Goal: Task Accomplishment & Management: Use online tool/utility

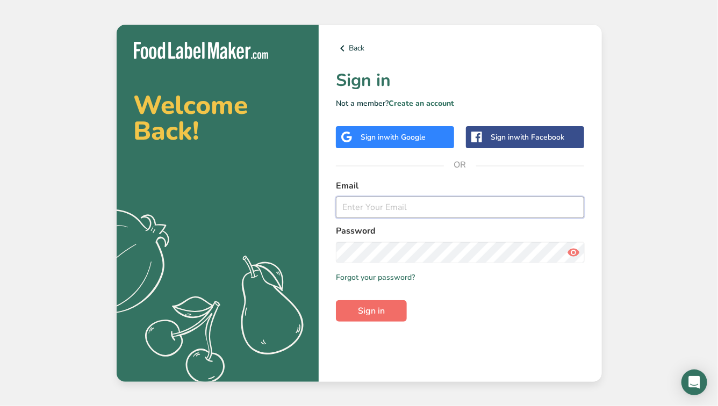
type input "[EMAIL_ADDRESS][DOMAIN_NAME]"
click at [384, 316] on span "Sign in" at bounding box center [371, 311] width 27 height 13
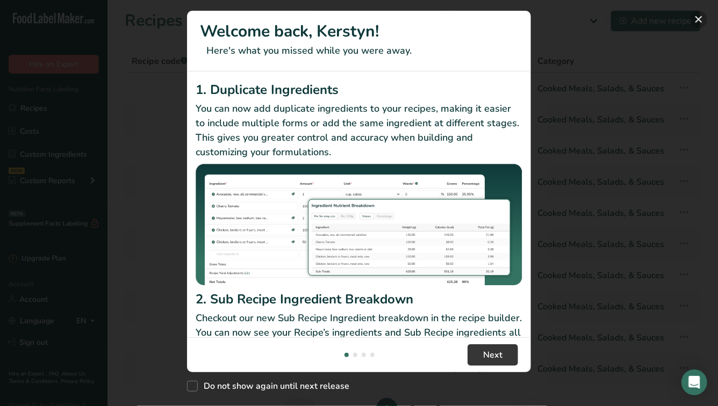
click at [694, 20] on button "New Features" at bounding box center [698, 19] width 17 height 17
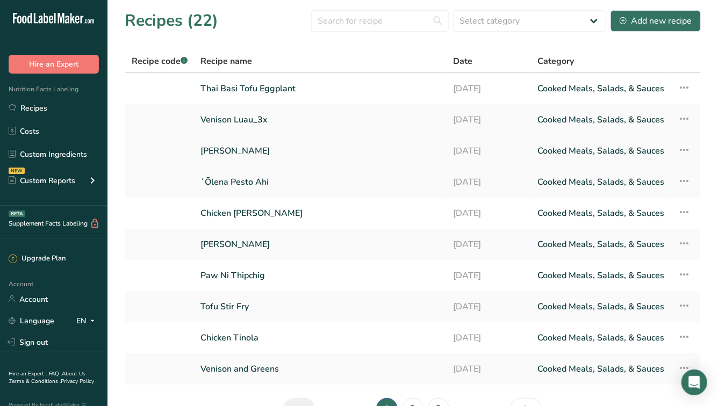
click at [254, 154] on link "[PERSON_NAME]" at bounding box center [321, 151] width 240 height 23
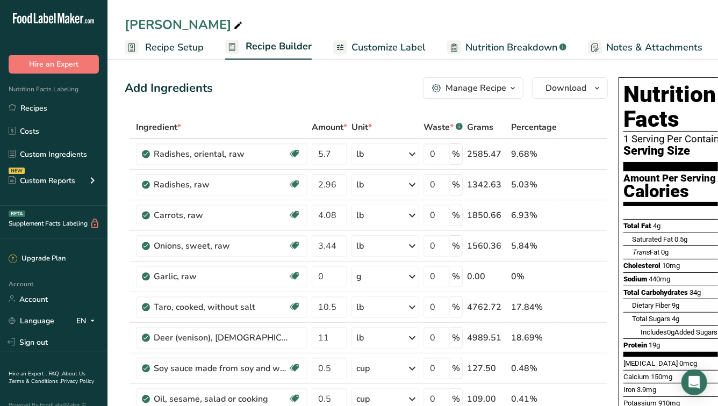
click at [516, 41] on span "Nutrition Breakdown" at bounding box center [512, 47] width 92 height 15
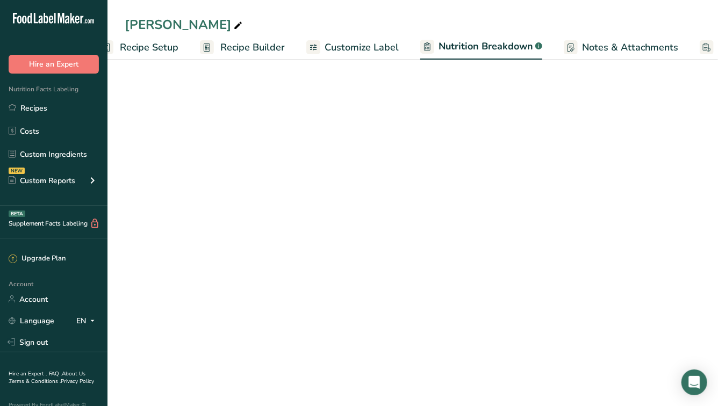
select select "Calories"
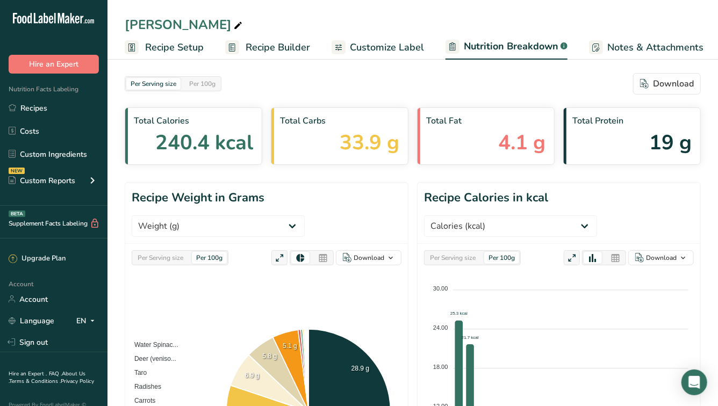
click at [162, 48] on span "Recipe Setup" at bounding box center [174, 47] width 59 height 15
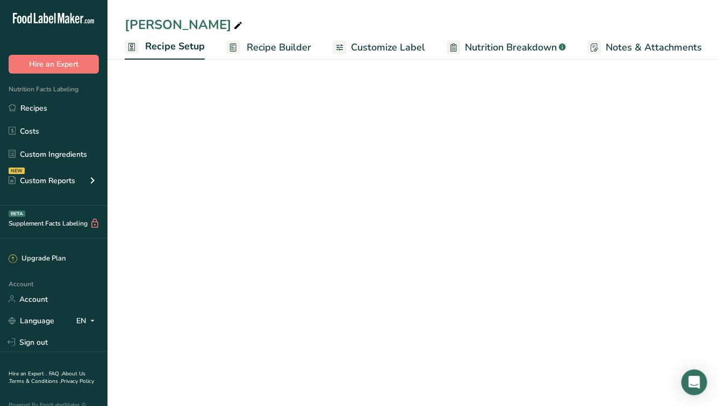
scroll to position [0, 3]
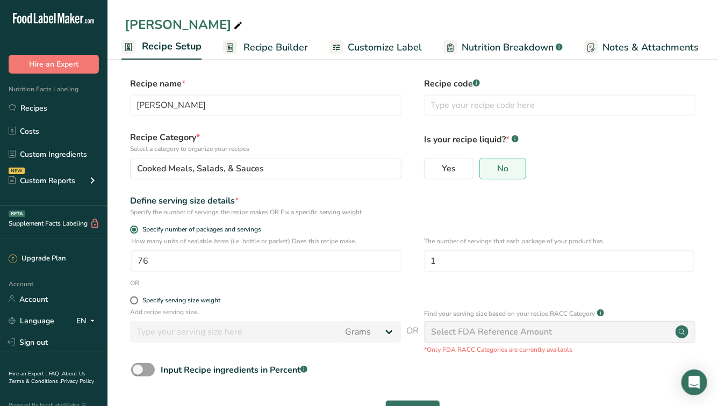
click at [268, 45] on span "Recipe Builder" at bounding box center [276, 47] width 65 height 15
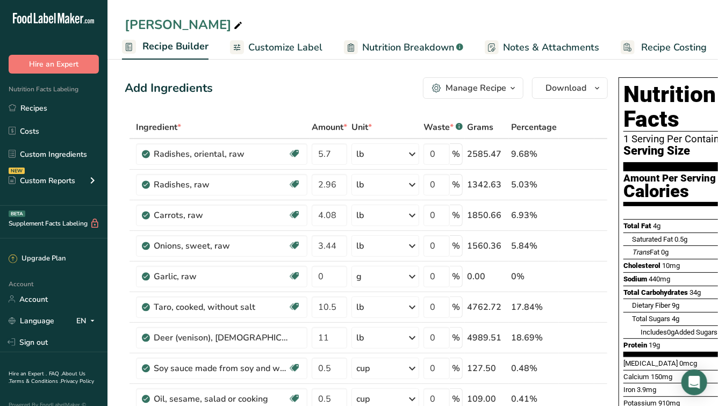
click at [278, 52] on span "Customize Label" at bounding box center [285, 47] width 74 height 15
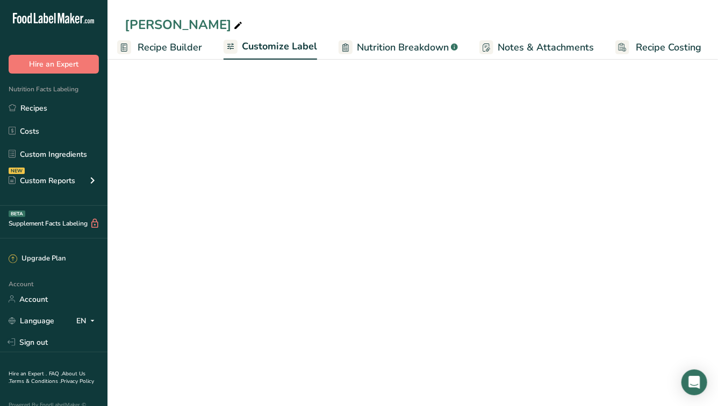
click at [410, 44] on span "Nutrition Breakdown" at bounding box center [403, 47] width 92 height 15
click at [516, 46] on span "Notes & Attachments" at bounding box center [546, 47] width 96 height 15
select select "Calories"
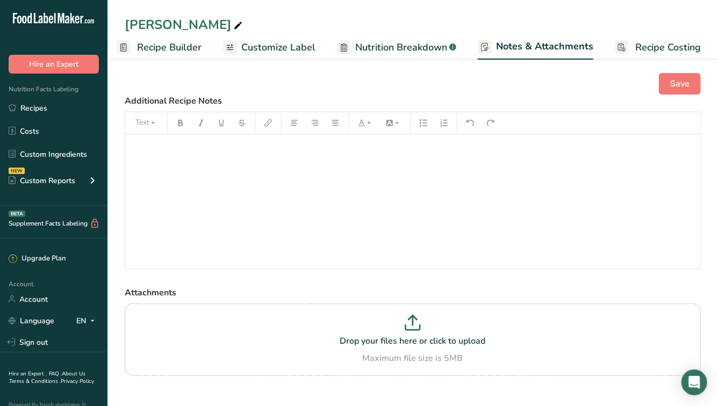
click at [641, 46] on span "Recipe Costing" at bounding box center [668, 47] width 66 height 15
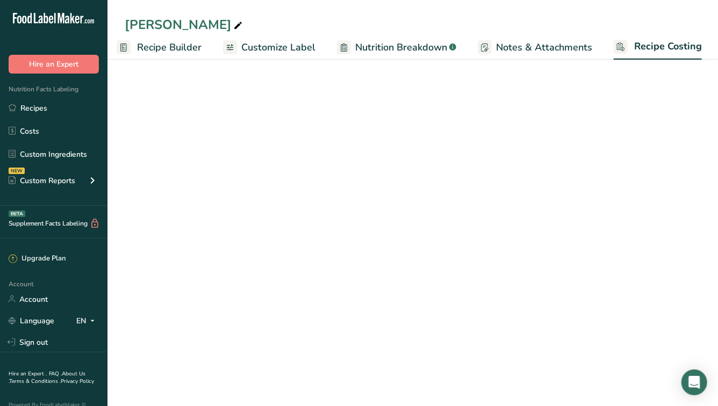
scroll to position [0, 108]
select select "12"
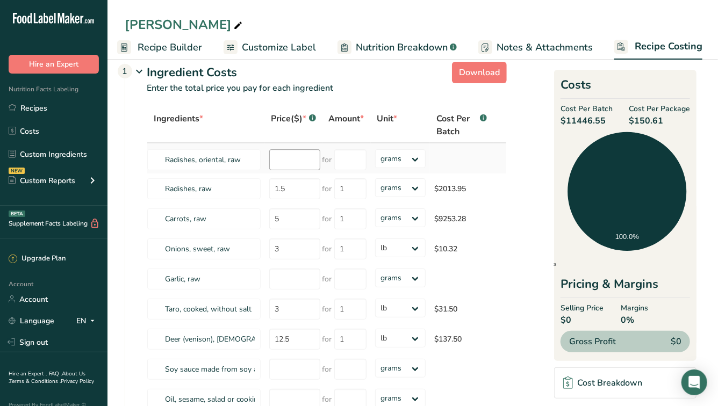
scroll to position [13, 0]
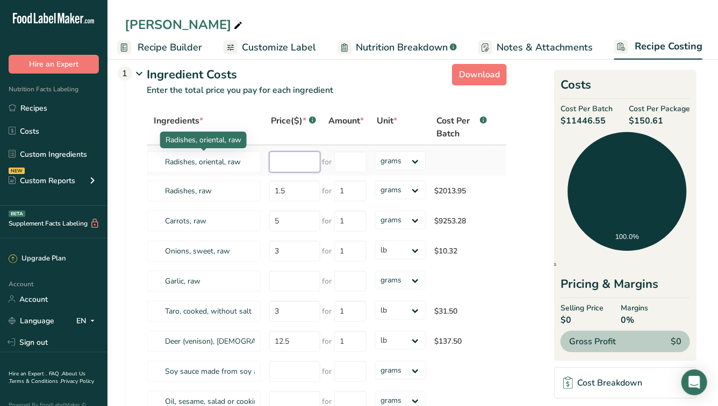
click at [289, 158] on input "number" at bounding box center [294, 162] width 51 height 21
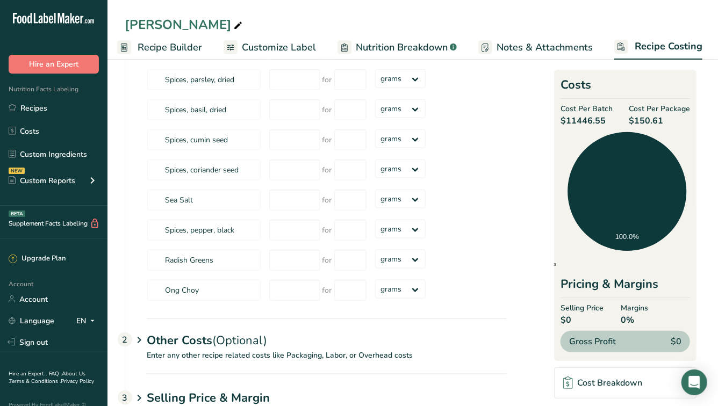
scroll to position [573, 0]
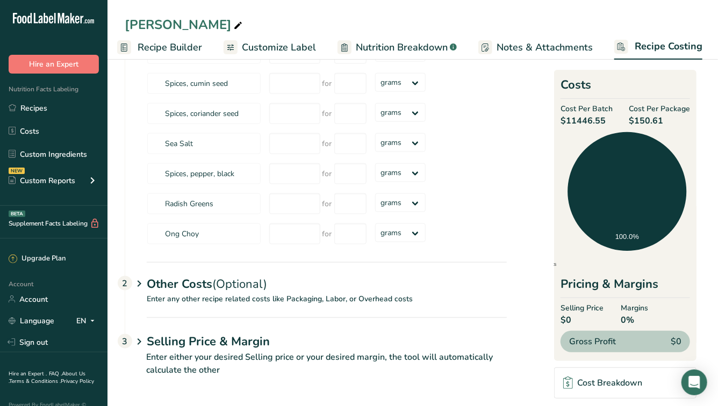
click at [135, 279] on icon at bounding box center [139, 284] width 13 height 20
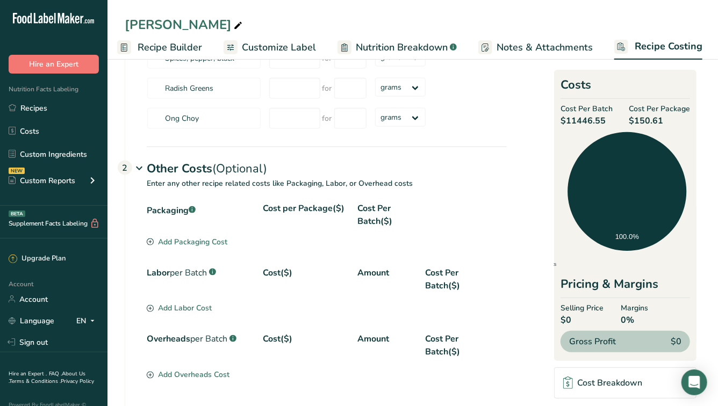
scroll to position [691, 0]
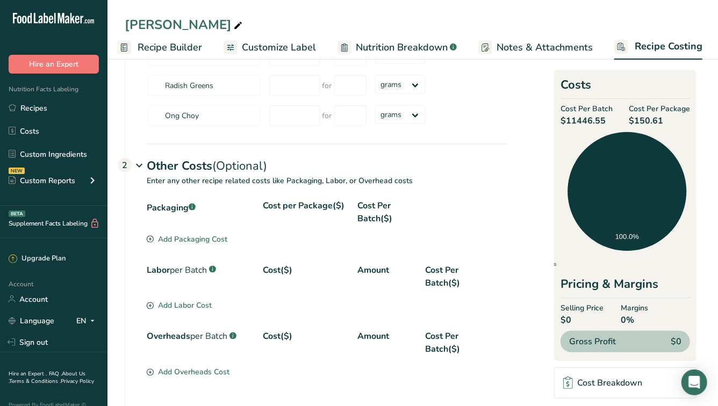
click at [213, 230] on div "Packaging .a-a{fill:#347362;}.b-a{fill:#fff;} Cost per Package($) Cost Per Batc…" at bounding box center [327, 216] width 360 height 34
click at [212, 241] on div "Add Packaging Cost" at bounding box center [187, 239] width 81 height 11
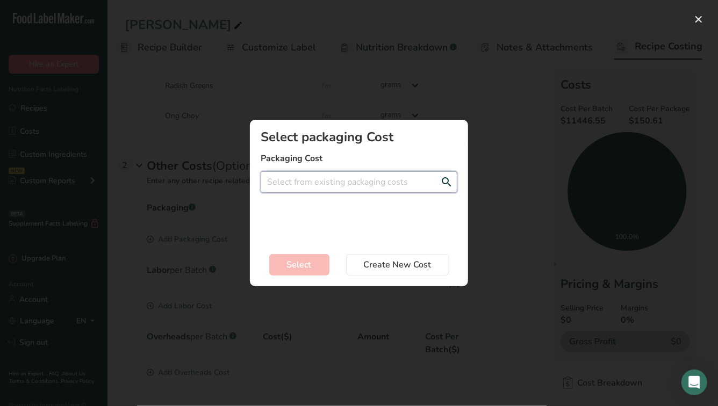
click at [316, 178] on input "Add New Recipe Cost Modal" at bounding box center [359, 183] width 197 height 22
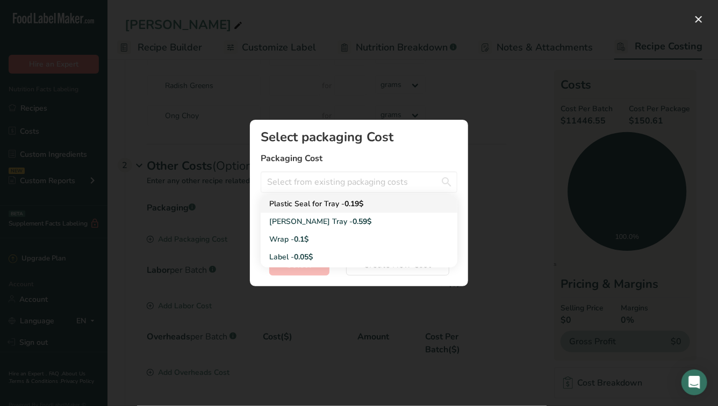
click at [313, 205] on div "Plastic Seal for Tray - 0.19$" at bounding box center [350, 203] width 162 height 11
type input "Plastic Seal for Tray - 0.19$"
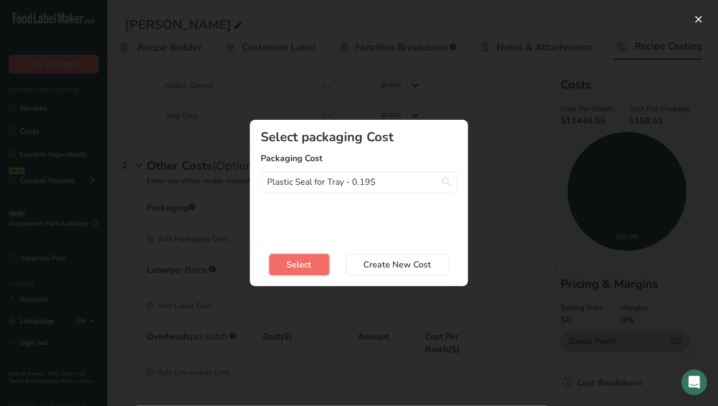
click at [311, 263] on span "Select" at bounding box center [299, 265] width 25 height 13
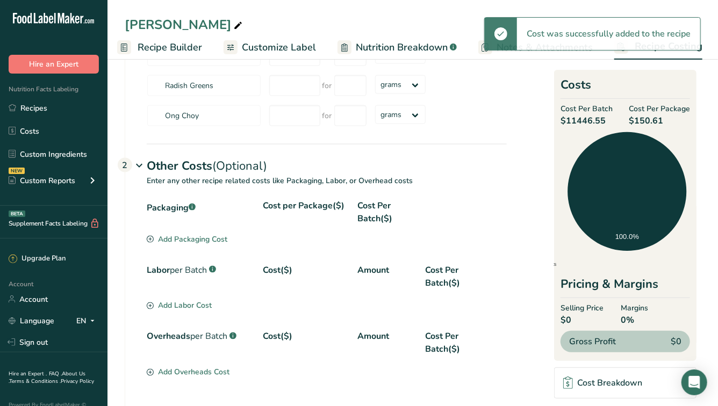
click at [193, 241] on div "Add Packaging Cost" at bounding box center [187, 239] width 81 height 11
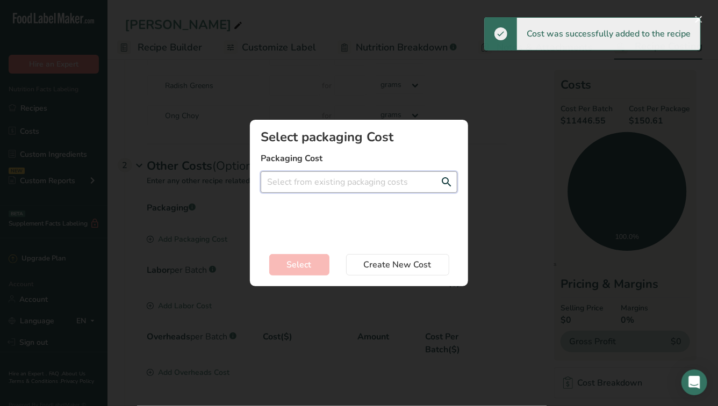
click at [296, 173] on input "Add New Recipe Cost Modal" at bounding box center [359, 183] width 197 height 22
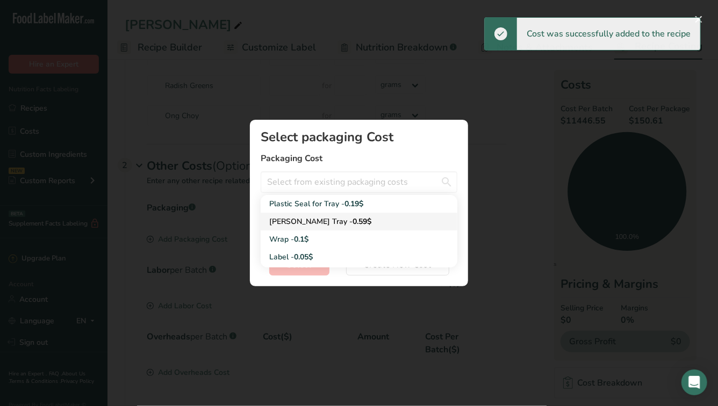
click at [300, 229] on link "[PERSON_NAME] Tray - 0.59$" at bounding box center [359, 222] width 197 height 18
type input "[PERSON_NAME] Tray - 0.59$"
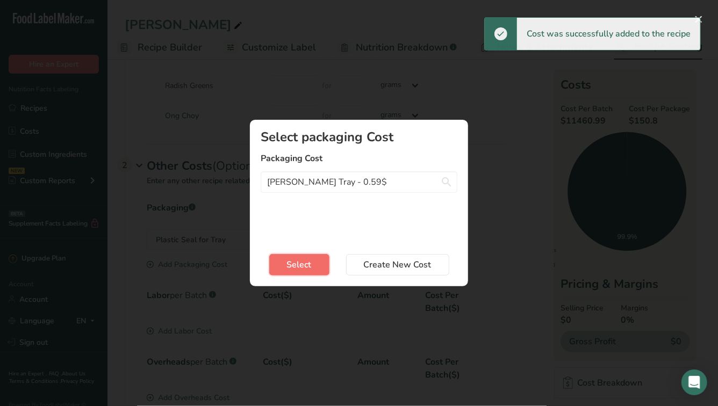
click at [300, 255] on button "Select" at bounding box center [299, 265] width 60 height 22
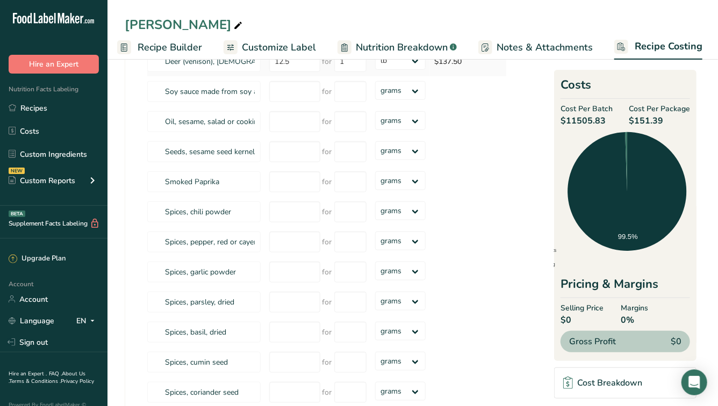
scroll to position [0, 0]
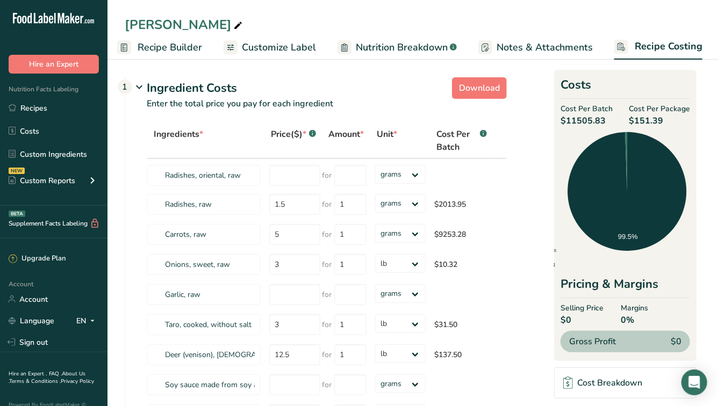
click at [153, 47] on span "Recipe Builder" at bounding box center [170, 47] width 65 height 15
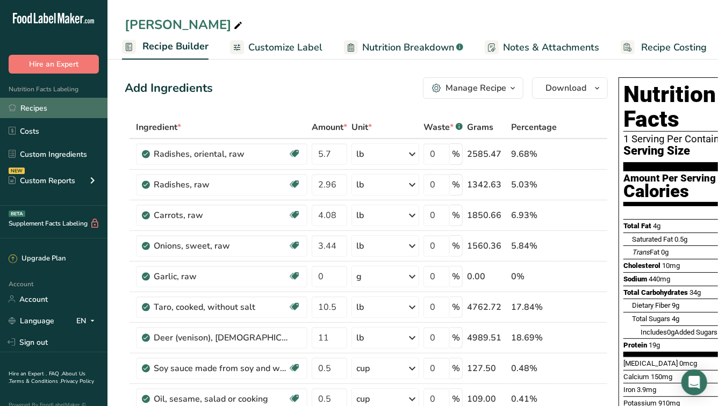
click at [56, 103] on link "Recipes" at bounding box center [54, 108] width 108 height 20
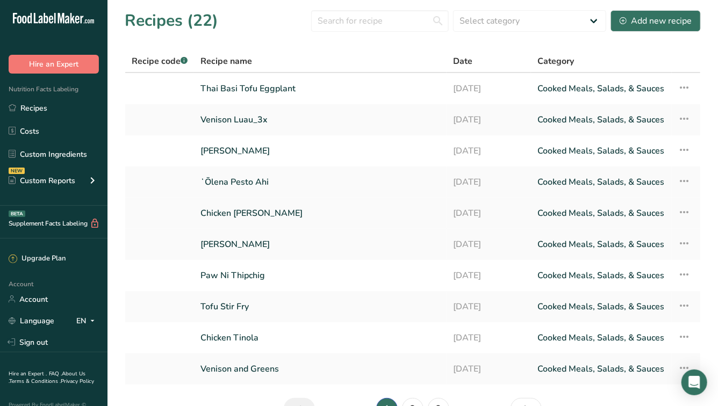
click at [231, 215] on link "Chicken [PERSON_NAME]" at bounding box center [321, 213] width 240 height 23
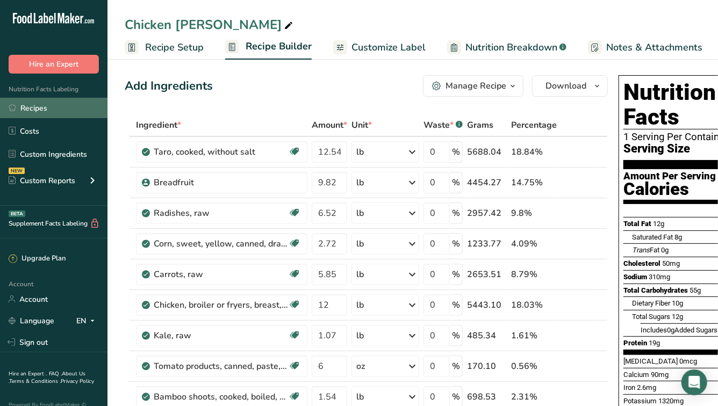
click at [52, 104] on link "Recipes" at bounding box center [54, 108] width 108 height 20
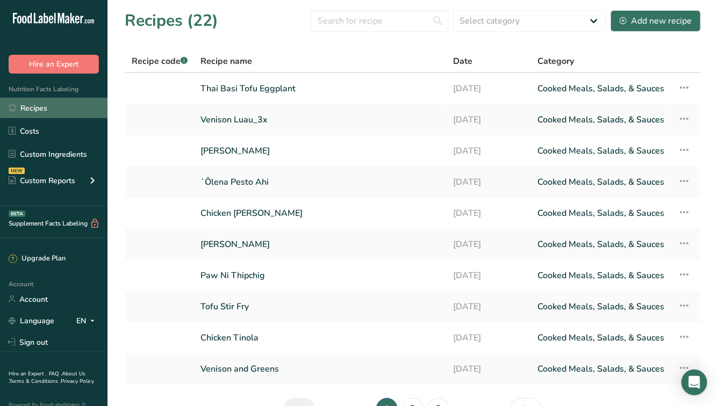
click at [91, 109] on link "Recipes" at bounding box center [54, 108] width 108 height 20
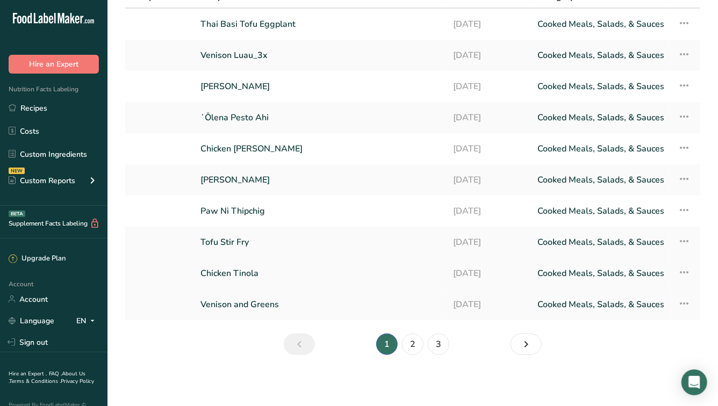
click at [254, 268] on link "Chicken Tinola" at bounding box center [321, 273] width 240 height 23
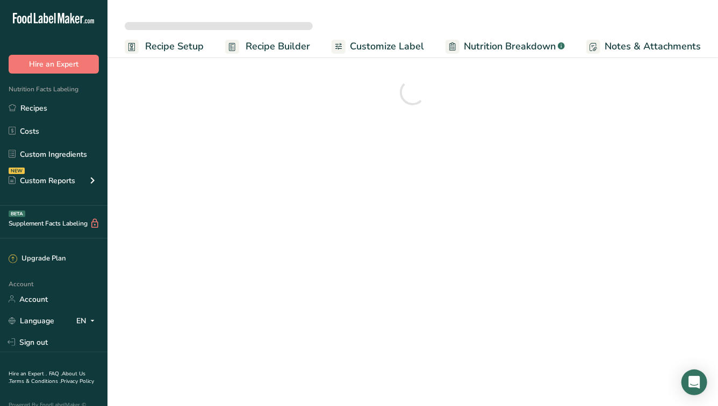
click at [635, 47] on span "Notes & Attachments" at bounding box center [653, 46] width 96 height 15
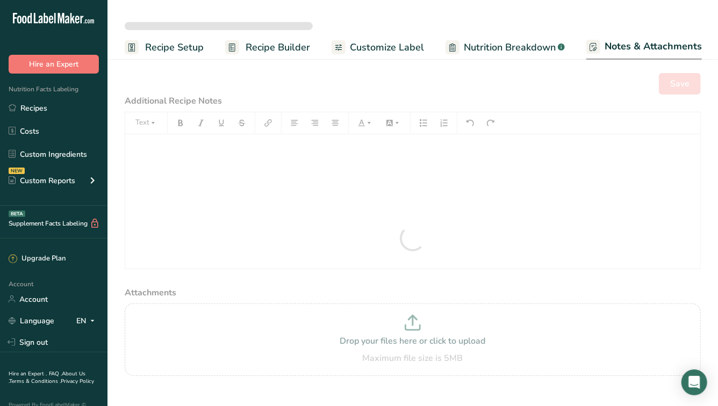
click at [683, 49] on span "Notes & Attachments" at bounding box center [653, 46] width 97 height 15
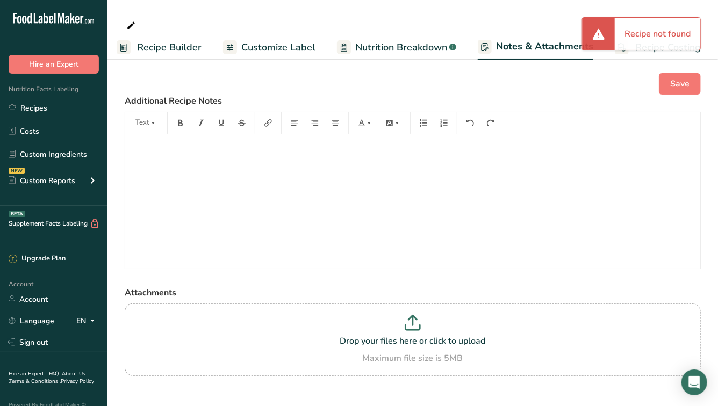
click at [683, 49] on div "Recipe not found" at bounding box center [657, 34] width 85 height 32
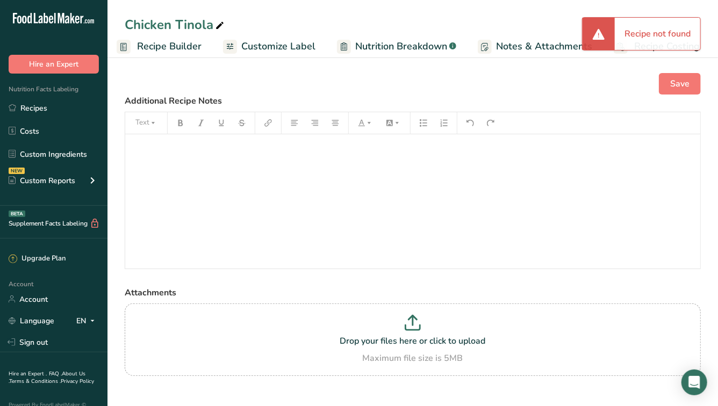
scroll to position [0, 107]
click at [662, 48] on div "Recipe not found" at bounding box center [657, 34] width 85 height 32
click at [641, 48] on div "Recipe not found" at bounding box center [657, 34] width 85 height 32
click at [642, 55] on link "Recipe Costing" at bounding box center [659, 46] width 86 height 24
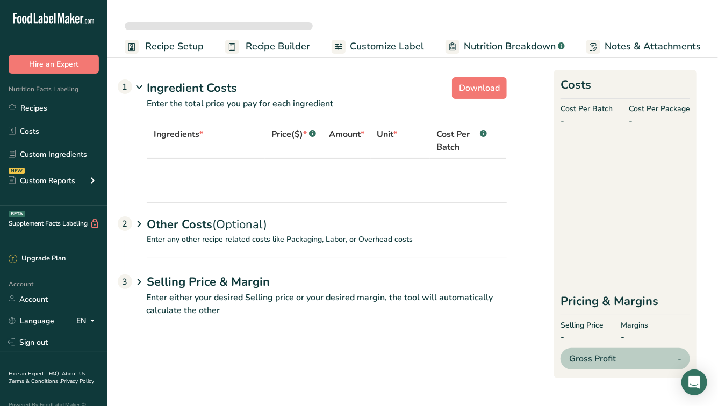
click at [612, 51] on span "Notes & Attachments" at bounding box center [653, 46] width 96 height 15
select select "12"
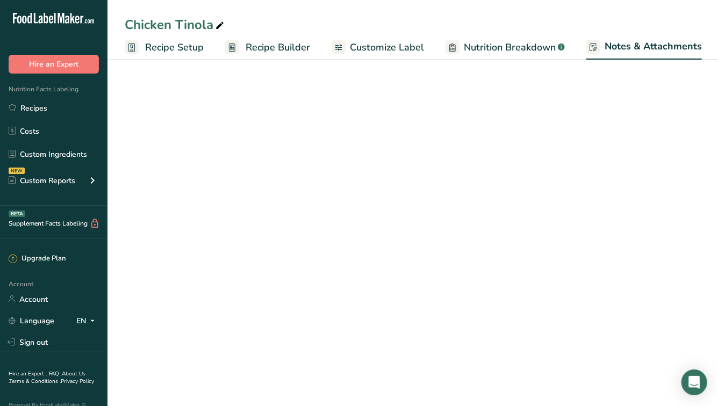
click at [632, 46] on span "Notes & Attachments" at bounding box center [653, 46] width 97 height 15
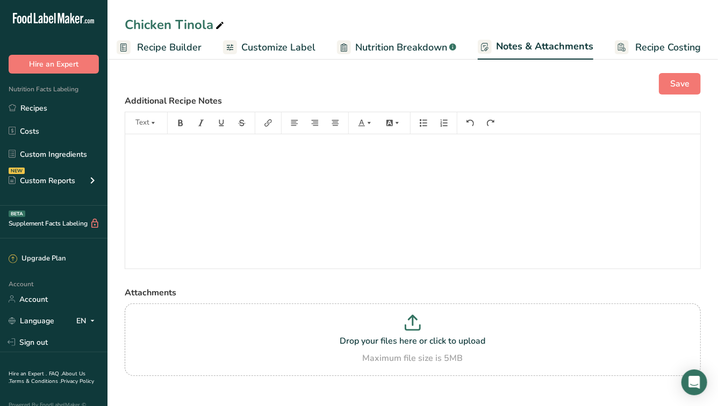
click at [643, 47] on span "Recipe Costing" at bounding box center [668, 47] width 66 height 15
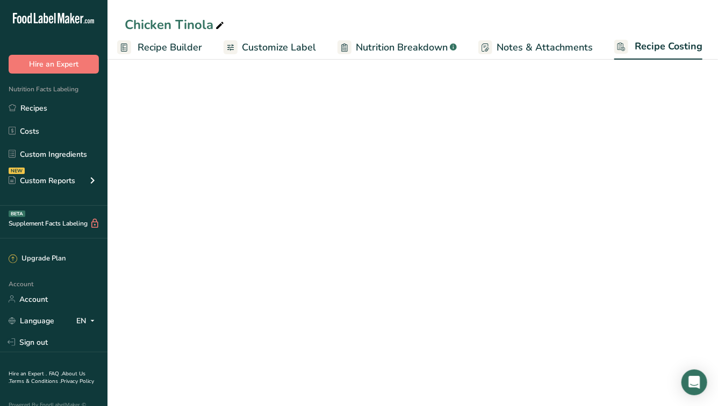
select select "12"
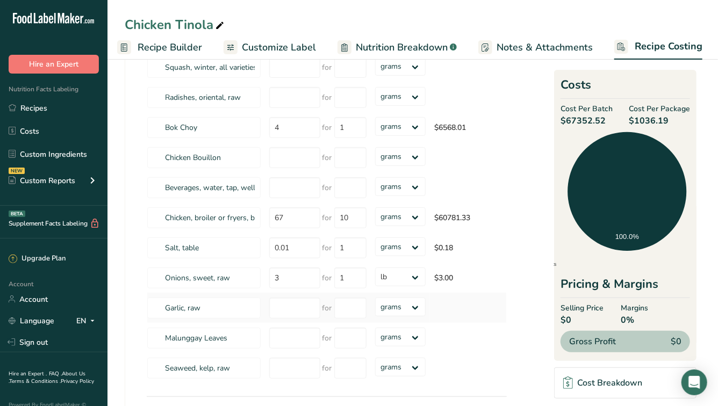
scroll to position [29, 0]
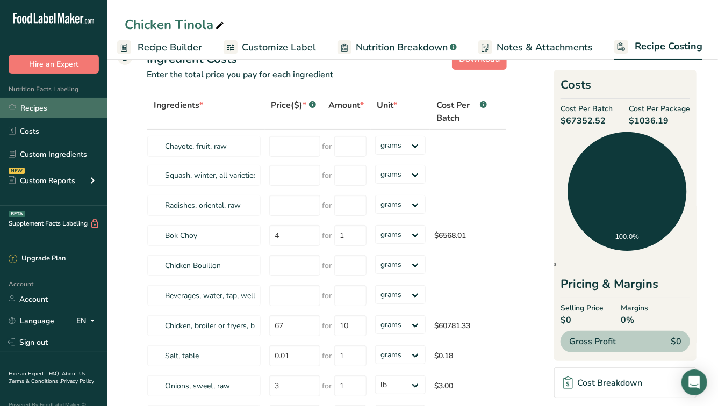
click at [66, 110] on link "Recipes" at bounding box center [54, 108] width 108 height 20
